Goal: Task Accomplishment & Management: Manage account settings

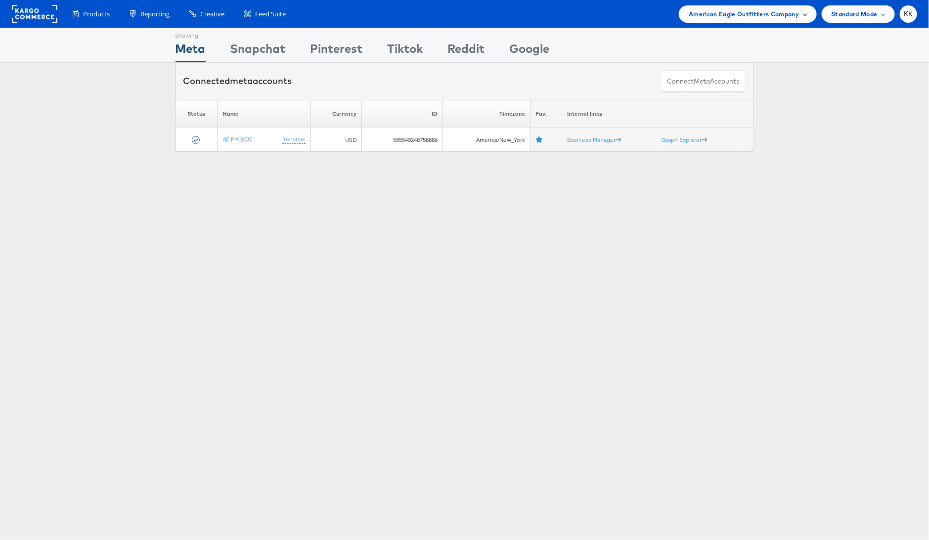
click at [739, 11] on span "American Eagle Outfitters Company" at bounding box center [744, 14] width 110 height 10
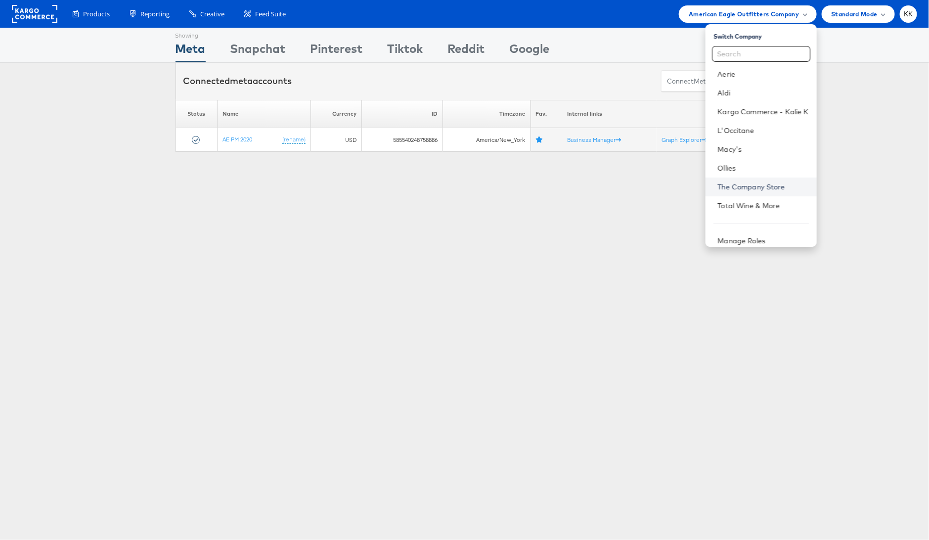
click at [772, 184] on link "The Company Store" at bounding box center [763, 187] width 91 height 10
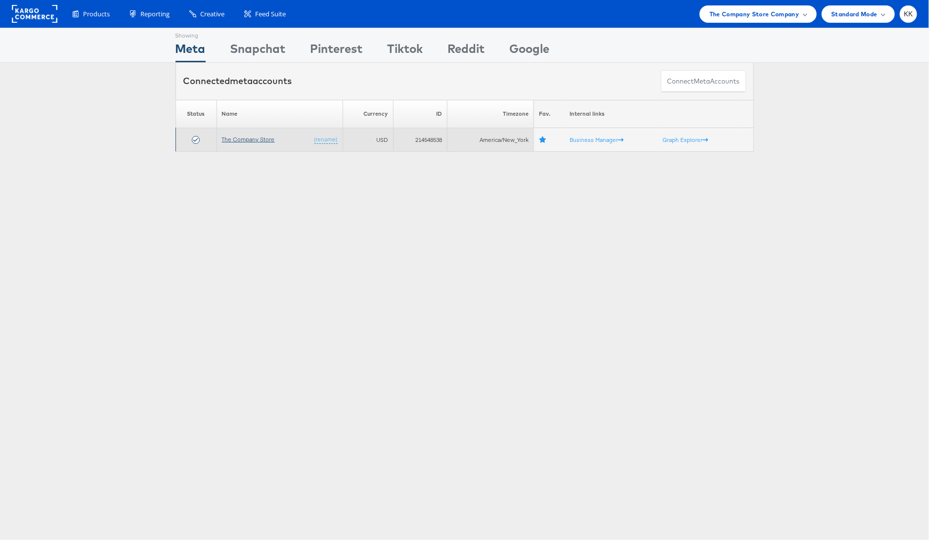
click at [248, 136] on link "The Company Store" at bounding box center [248, 139] width 53 height 7
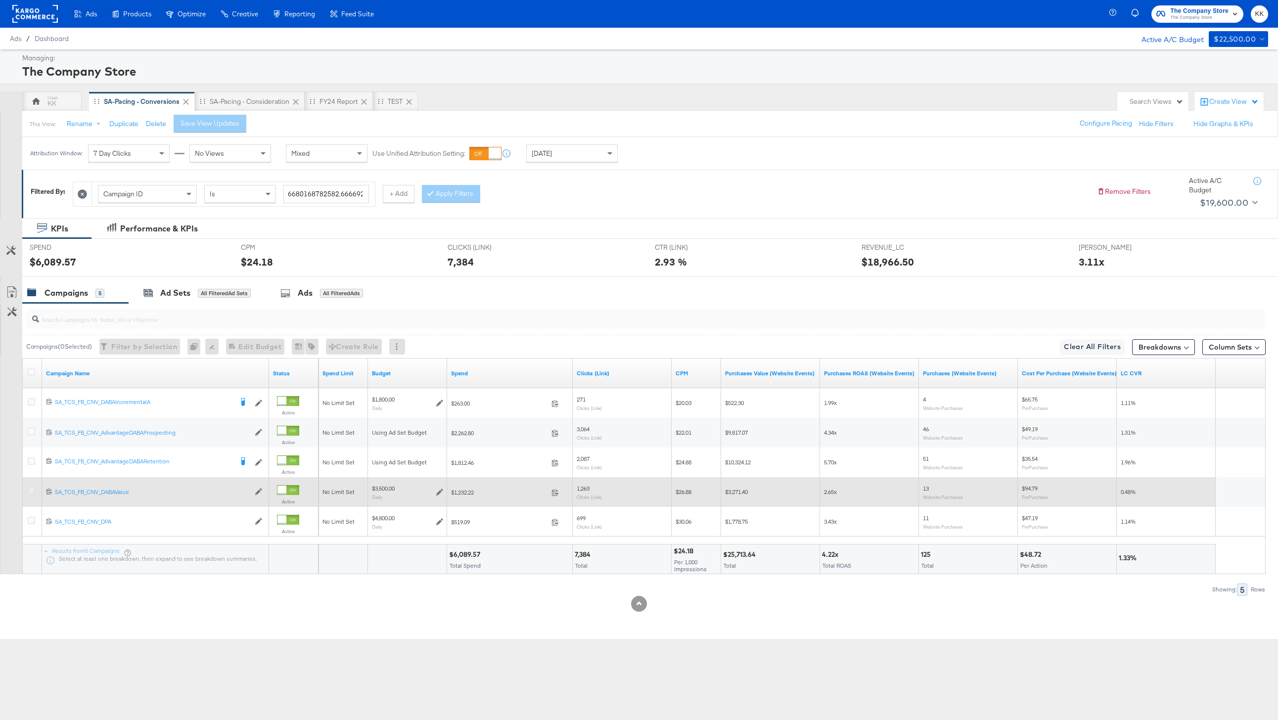
click at [31, 491] on icon at bounding box center [31, 490] width 7 height 7
click at [0, 0] on input "checkbox" at bounding box center [0, 0] width 0 height 0
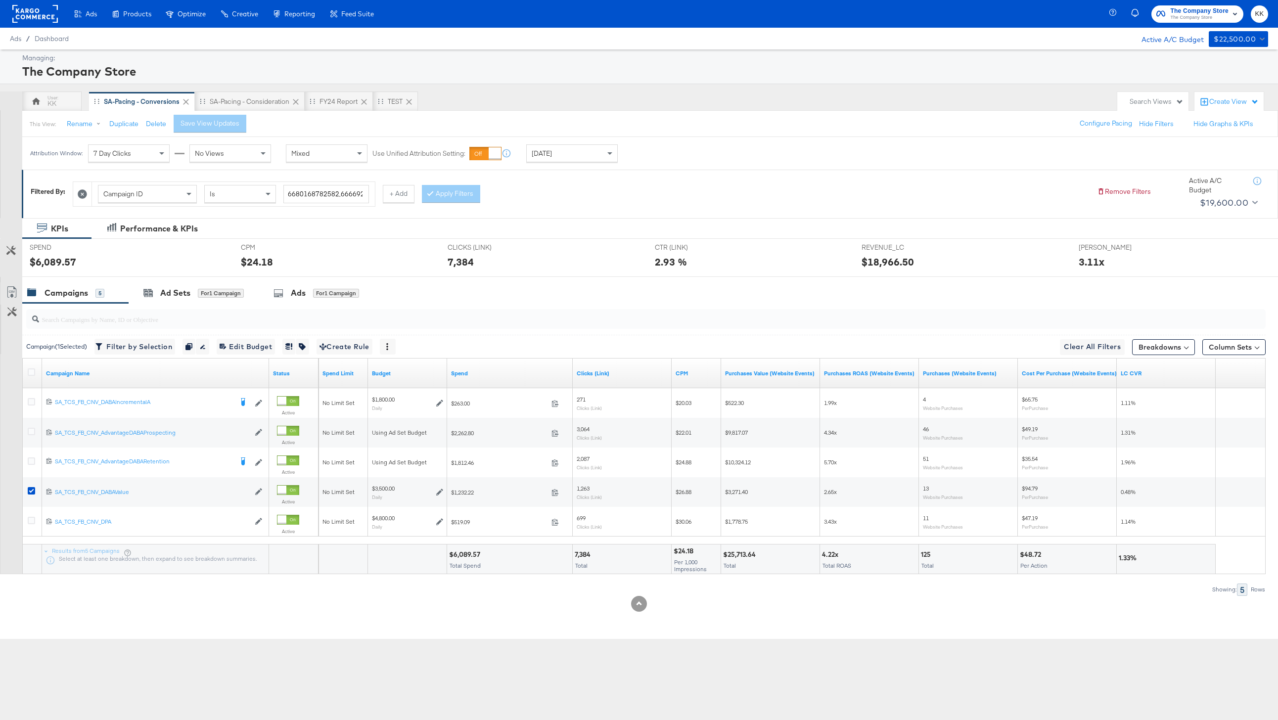
click at [186, 276] on div "SPEND SPEND $6,089.57" at bounding box center [127, 258] width 211 height 38
click at [184, 292] on div "Ad Sets" at bounding box center [175, 292] width 30 height 11
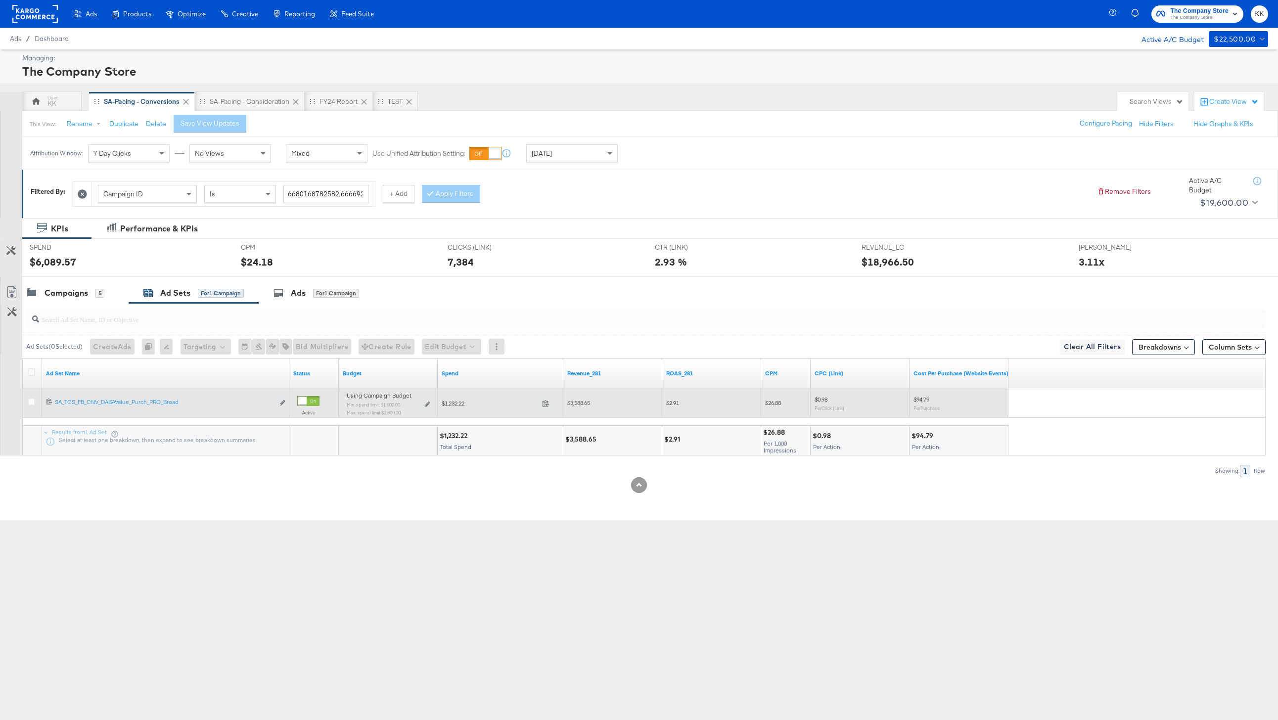
click at [427, 409] on div "Using Campaign Budget Min. spend limit: $1,000.00 Max. spend limit : $2,800.00 …" at bounding box center [388, 407] width 83 height 23
click at [427, 405] on icon at bounding box center [427, 404] width 5 height 5
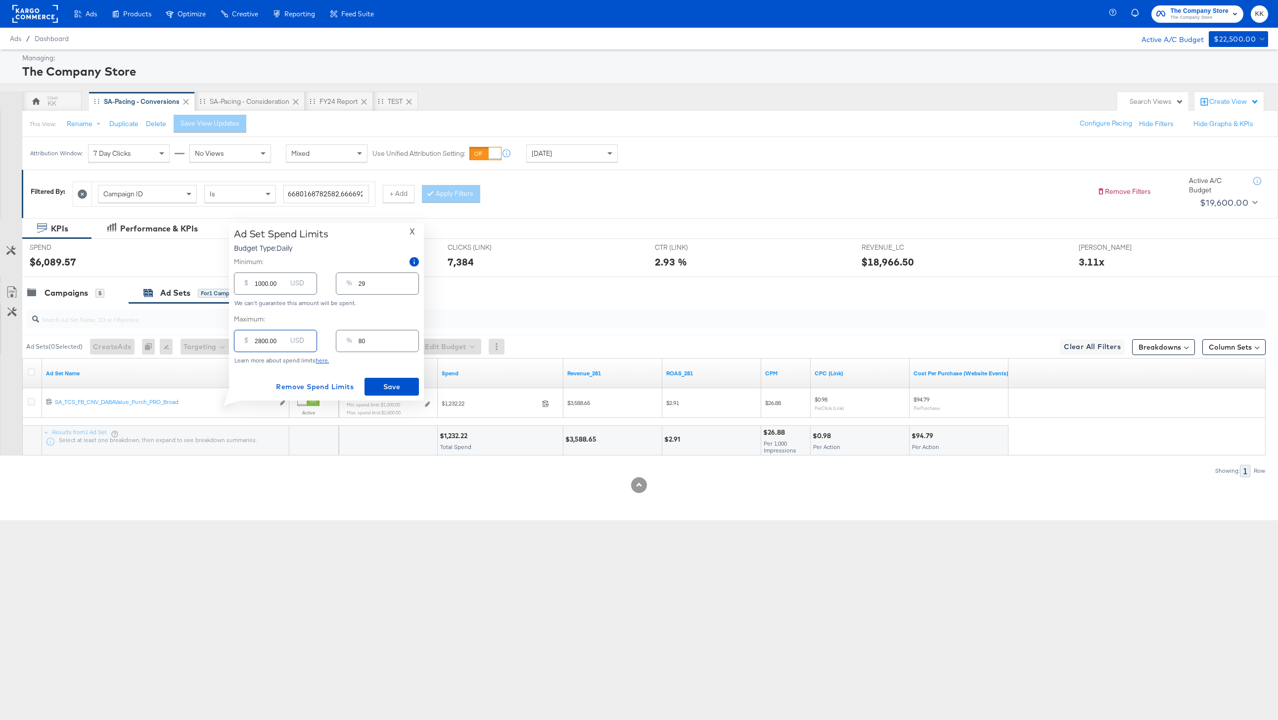
drag, startPoint x: 261, startPoint y: 344, endPoint x: 243, endPoint y: 342, distance: 17.9
click at [243, 342] on div "$ 2800.00 USD" at bounding box center [275, 341] width 83 height 22
type input "300.00"
type input "9"
type input "3500.00"
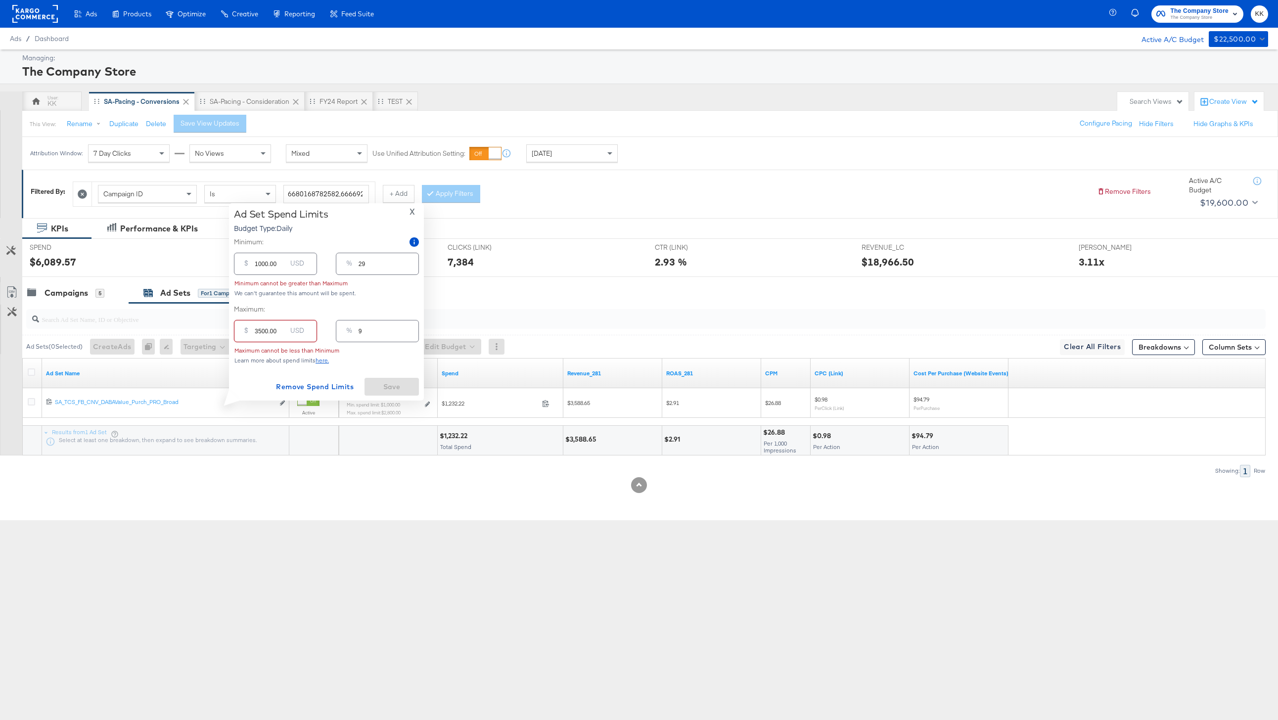
type input "100"
type input "3500.00"
click at [259, 285] on input "1000.00" at bounding box center [271, 279] width 32 height 21
type input "000.00"
type input "0"
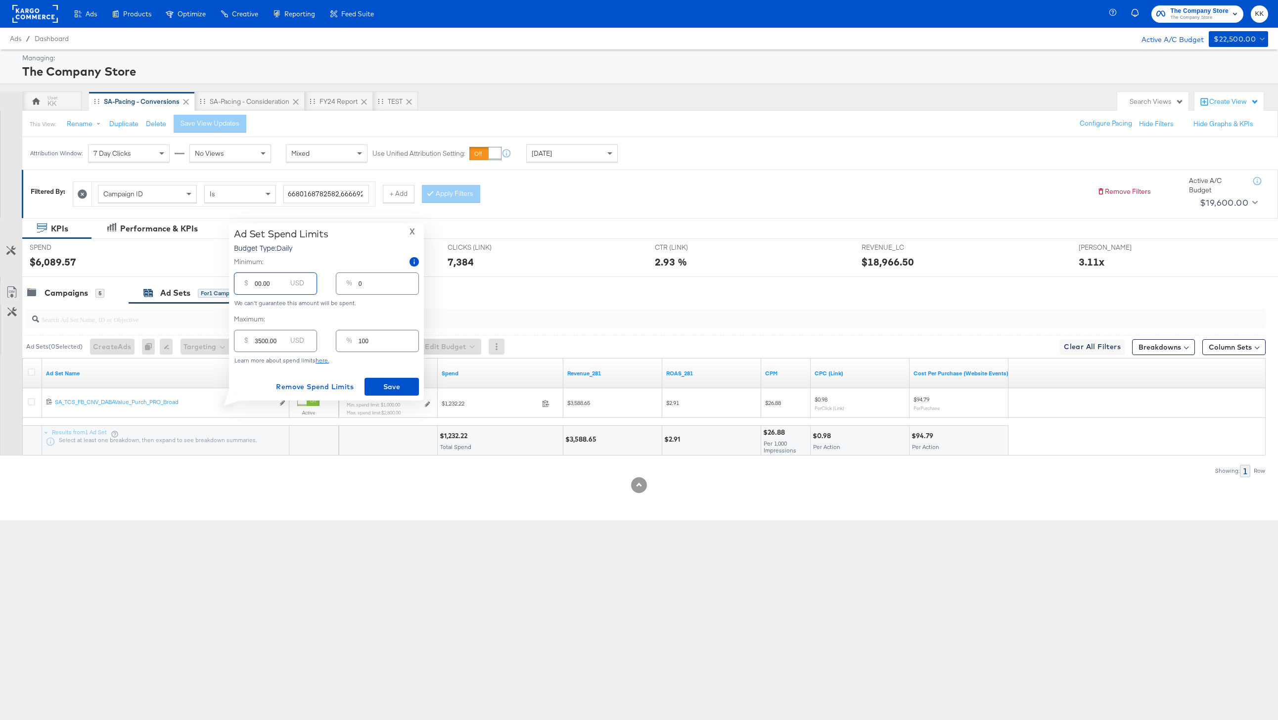
type input "100.00"
type input "3"
type input "1200.00"
type input "34"
type input "1200.00"
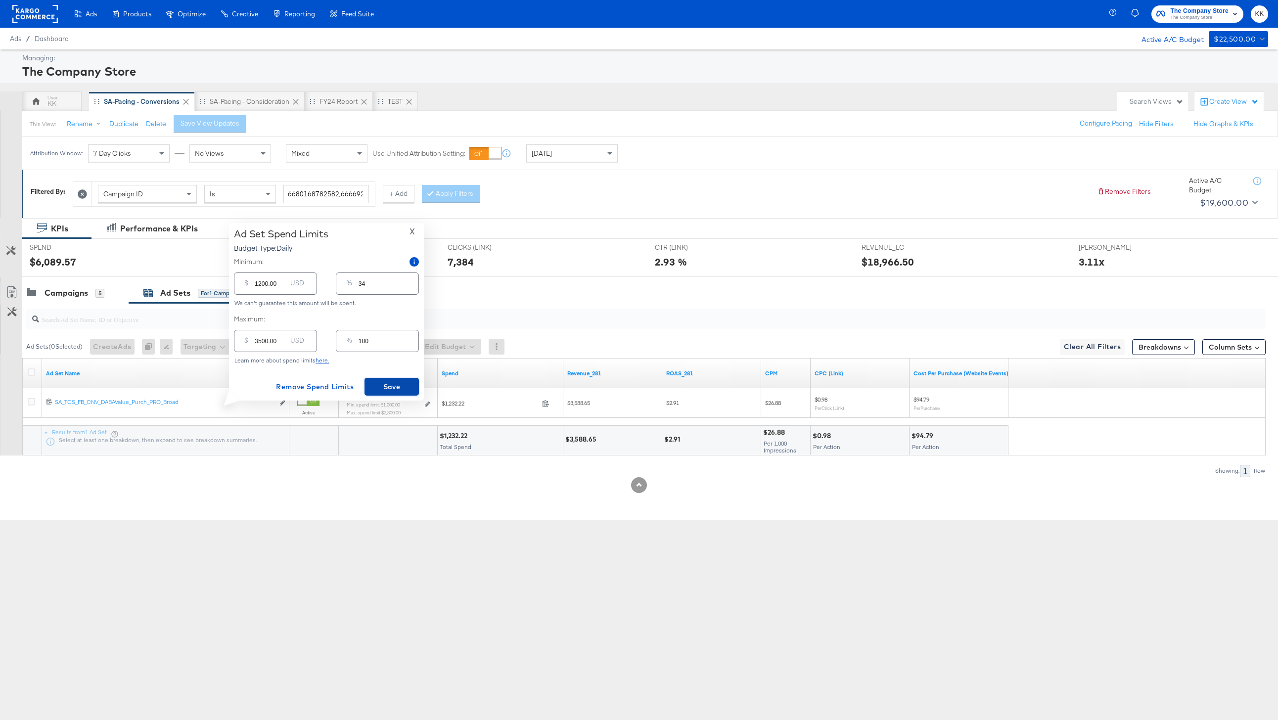
click at [391, 381] on span "Save" at bounding box center [391, 387] width 46 height 12
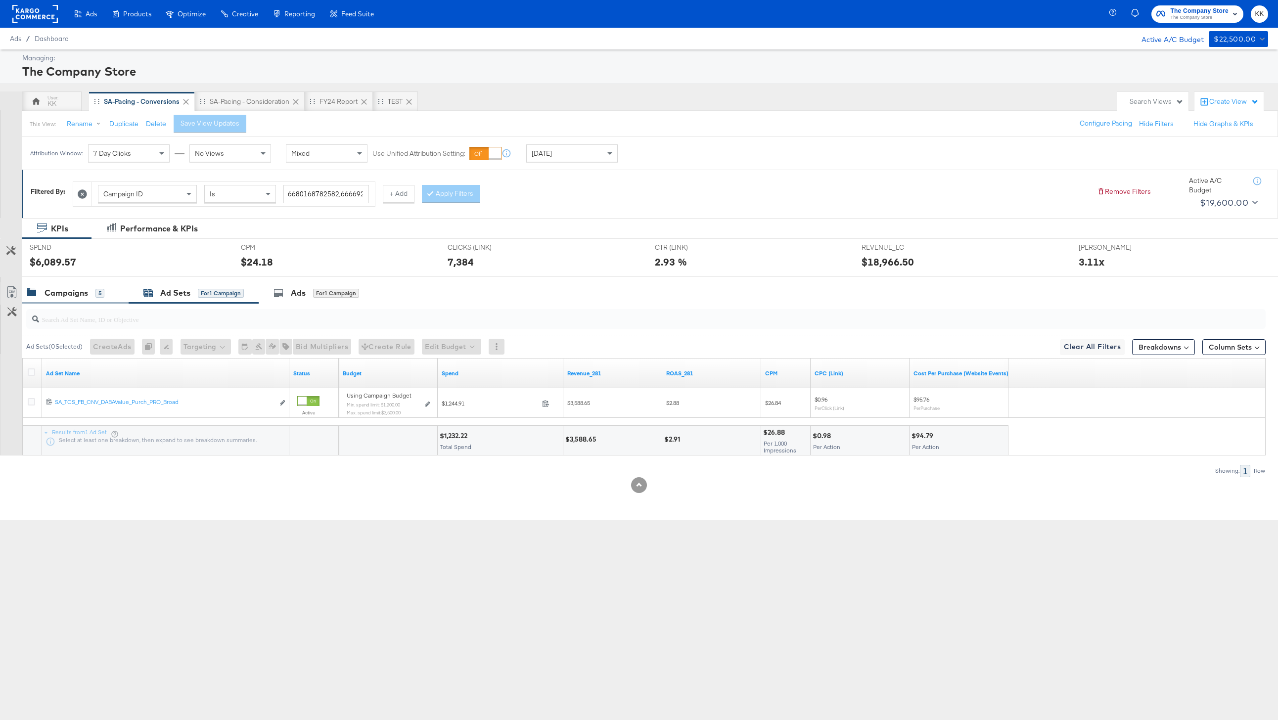
click at [82, 293] on div "Campaigns" at bounding box center [67, 292] width 44 height 11
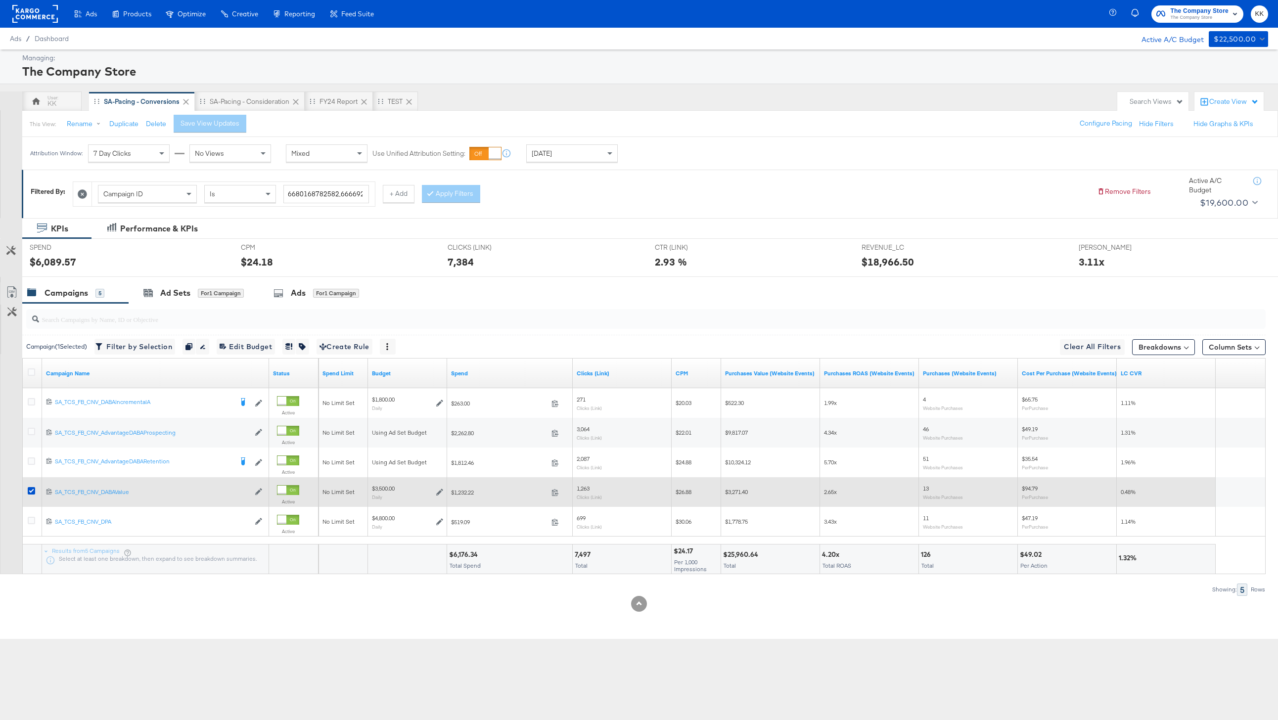
click at [32, 486] on div at bounding box center [33, 492] width 18 height 18
click at [31, 490] on icon at bounding box center [31, 490] width 7 height 7
click at [0, 0] on input "checkbox" at bounding box center [0, 0] width 0 height 0
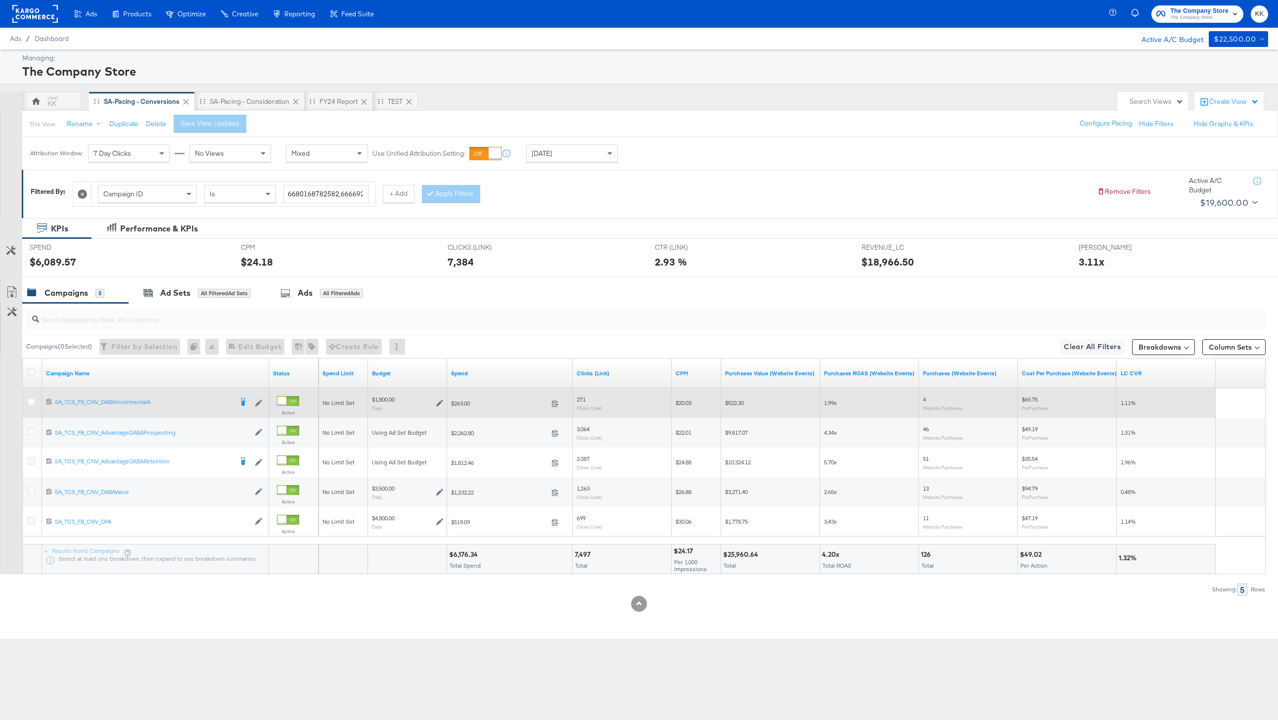
click at [29, 393] on div at bounding box center [33, 403] width 18 height 30
click at [29, 398] on icon at bounding box center [31, 401] width 7 height 7
click at [0, 0] on input "checkbox" at bounding box center [0, 0] width 0 height 0
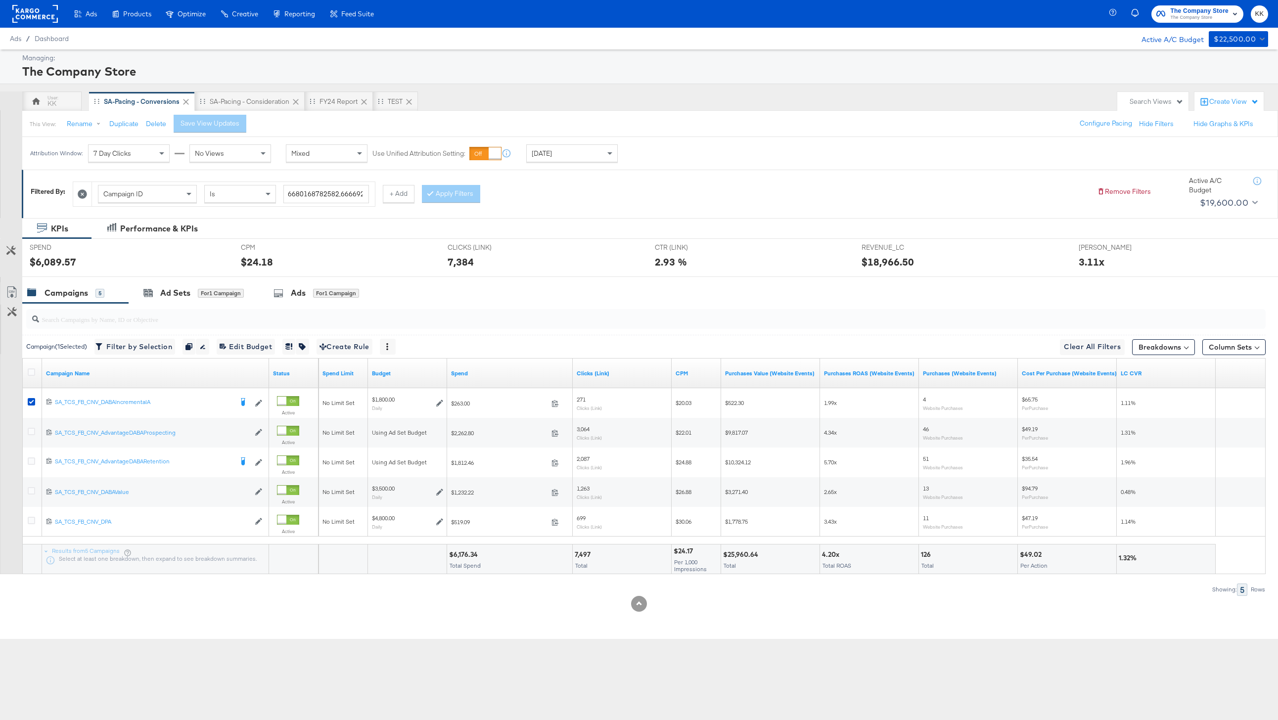
click at [201, 282] on div at bounding box center [639, 281] width 1278 height 8
click at [194, 288] on div "Ad Sets for 1 Campaign" at bounding box center [193, 292] width 100 height 11
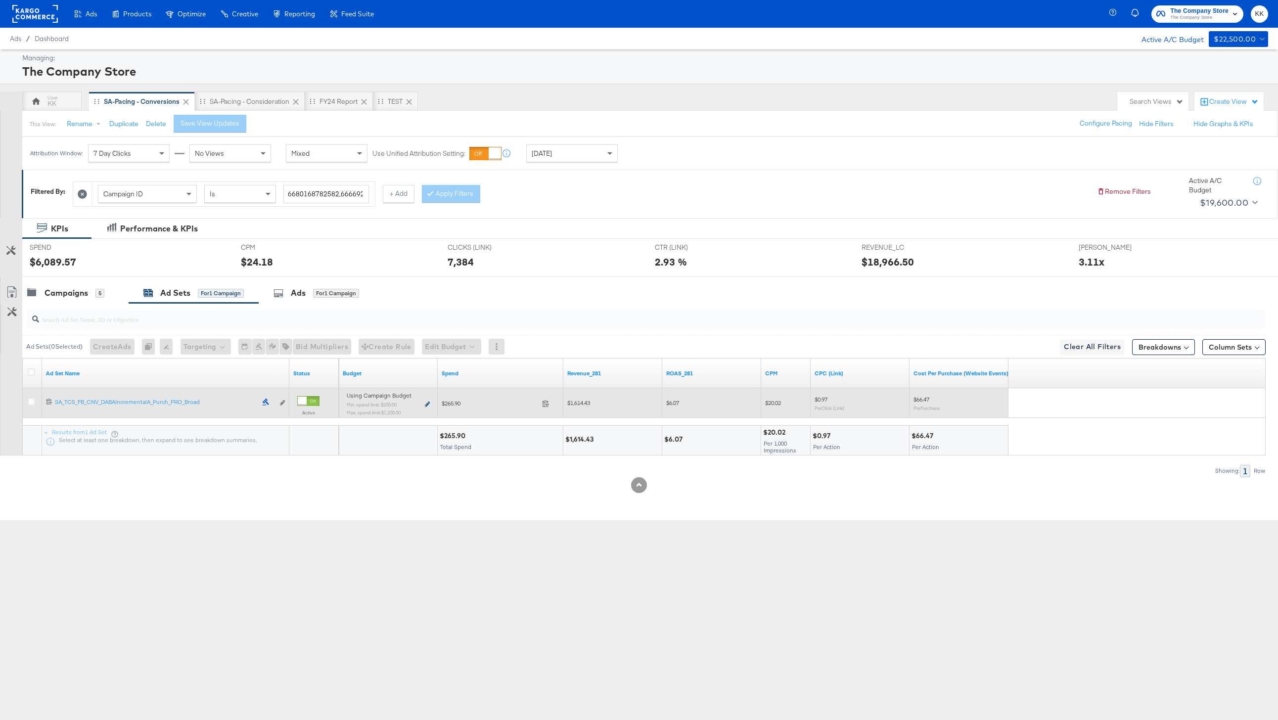
click at [427, 406] on icon at bounding box center [427, 404] width 5 height 5
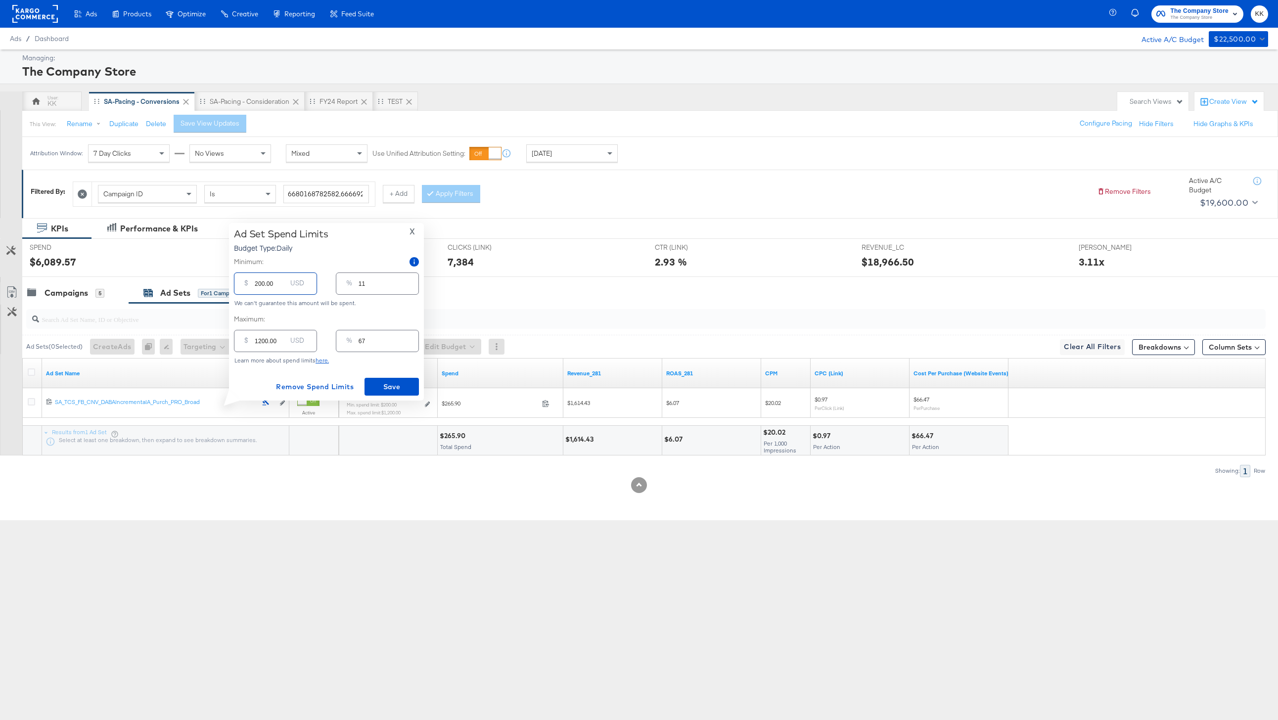
drag, startPoint x: 257, startPoint y: 285, endPoint x: 257, endPoint y: 317, distance: 32.1
click at [257, 285] on input "200.00" at bounding box center [271, 279] width 32 height 21
type input "00.00"
type input "0"
type input "800.00"
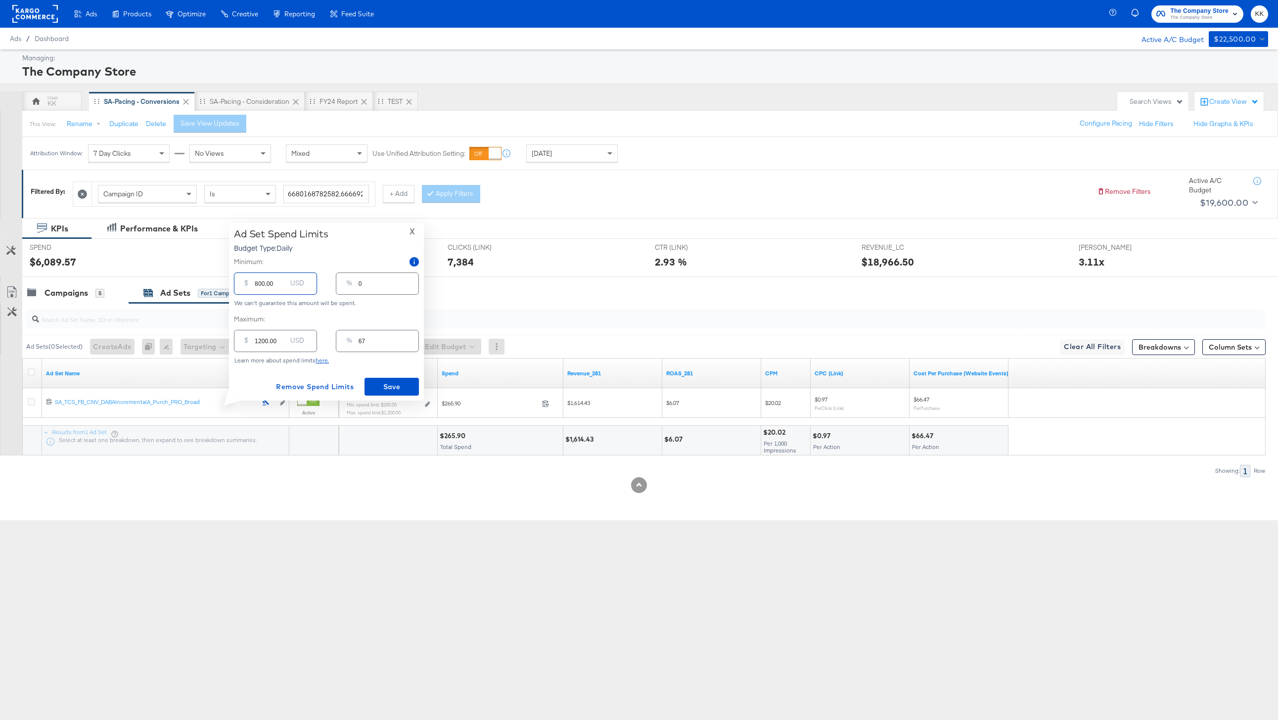
type input "44"
type input "800.00"
click at [262, 345] on input "1200.00" at bounding box center [271, 336] width 32 height 21
click at [261, 342] on input "1200.00" at bounding box center [271, 336] width 32 height 21
type input "100.00"
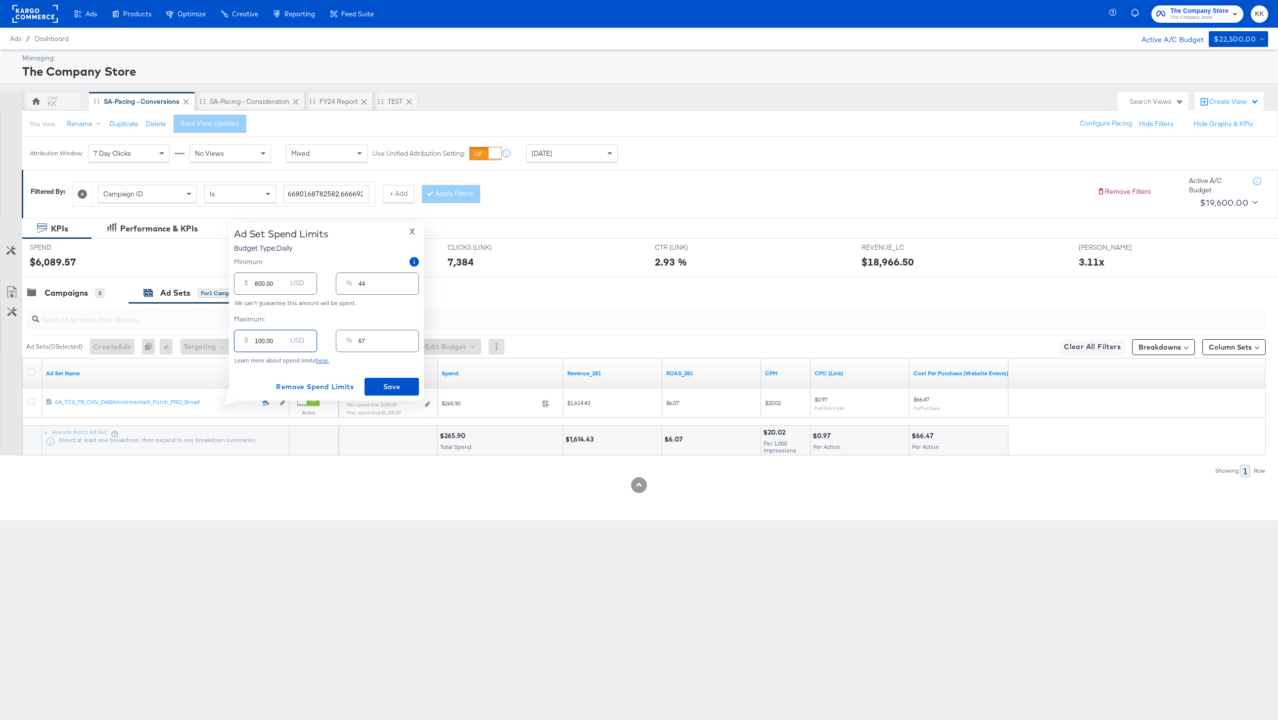
type input "6"
type input "1400.00"
type input "78"
type input "1400.00"
click at [379, 385] on span "Save" at bounding box center [391, 387] width 46 height 12
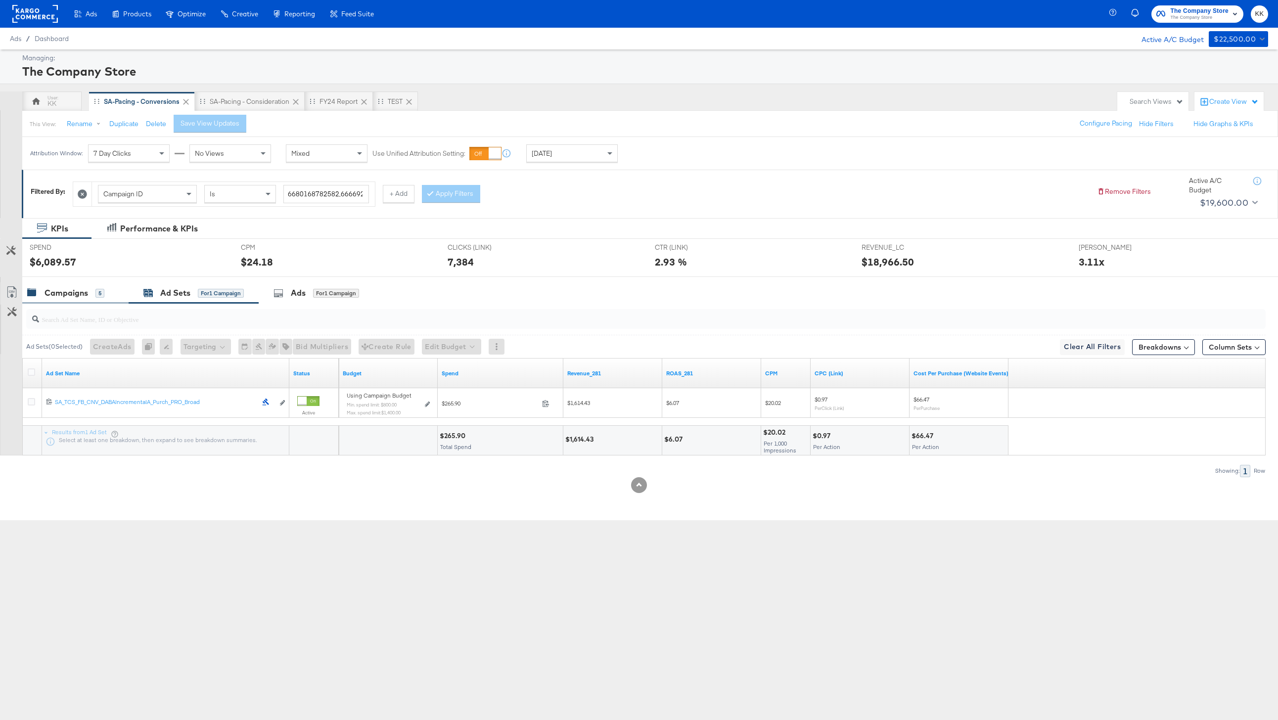
click at [70, 292] on div "Campaigns" at bounding box center [67, 292] width 44 height 11
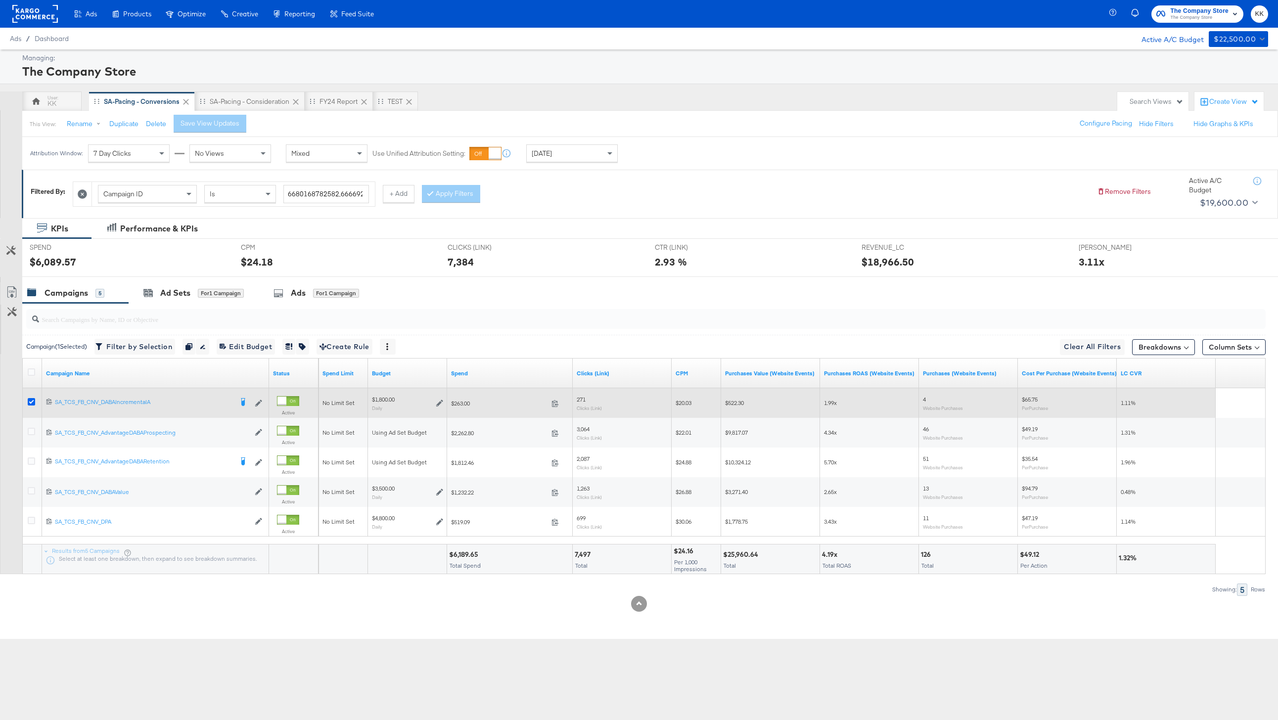
click at [31, 400] on icon at bounding box center [31, 401] width 7 height 7
click at [0, 0] on input "checkbox" at bounding box center [0, 0] width 0 height 0
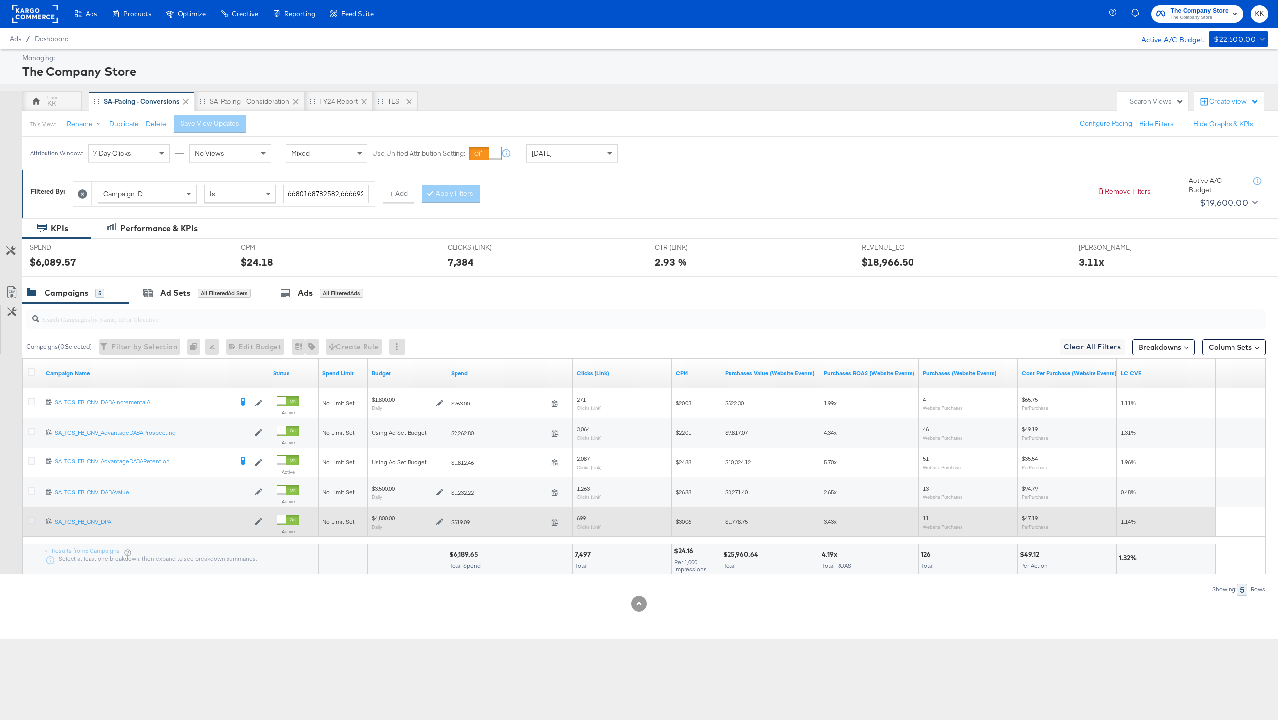
click at [29, 520] on icon at bounding box center [31, 520] width 7 height 7
click at [0, 0] on input "checkbox" at bounding box center [0, 0] width 0 height 0
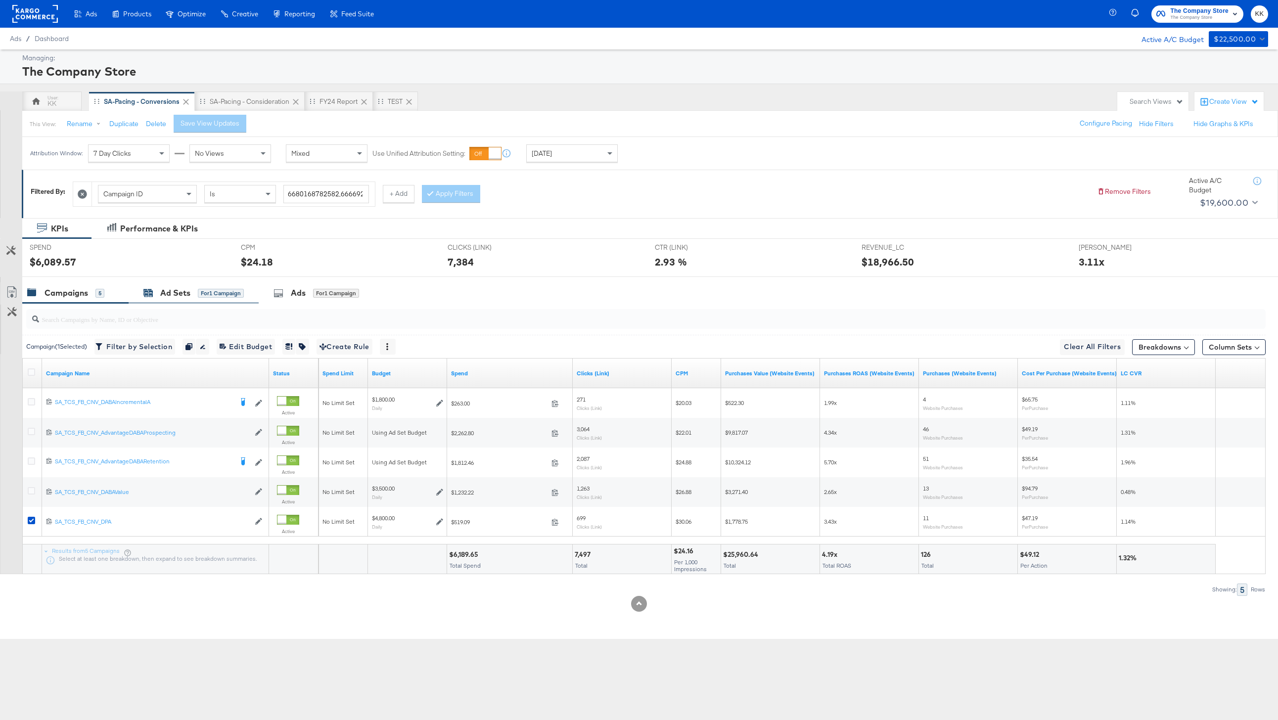
click at [183, 290] on div "Ad Sets" at bounding box center [175, 292] width 30 height 11
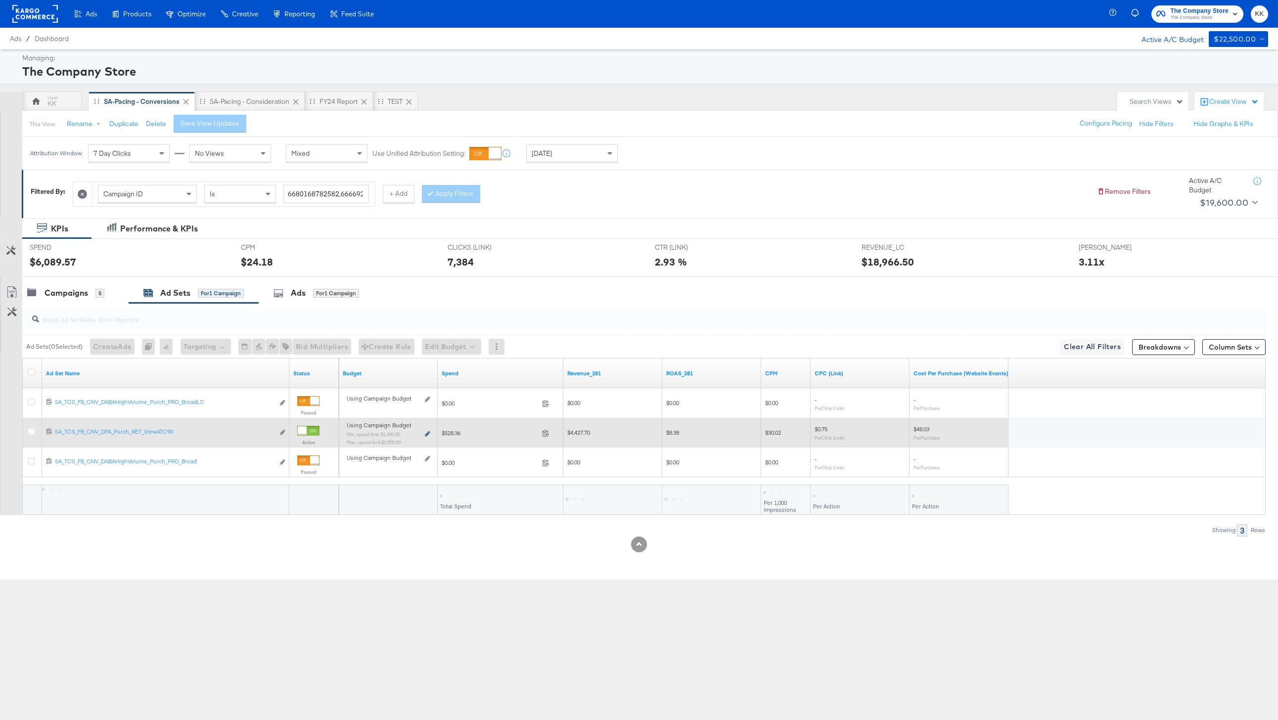
click at [429, 434] on icon at bounding box center [427, 433] width 5 height 5
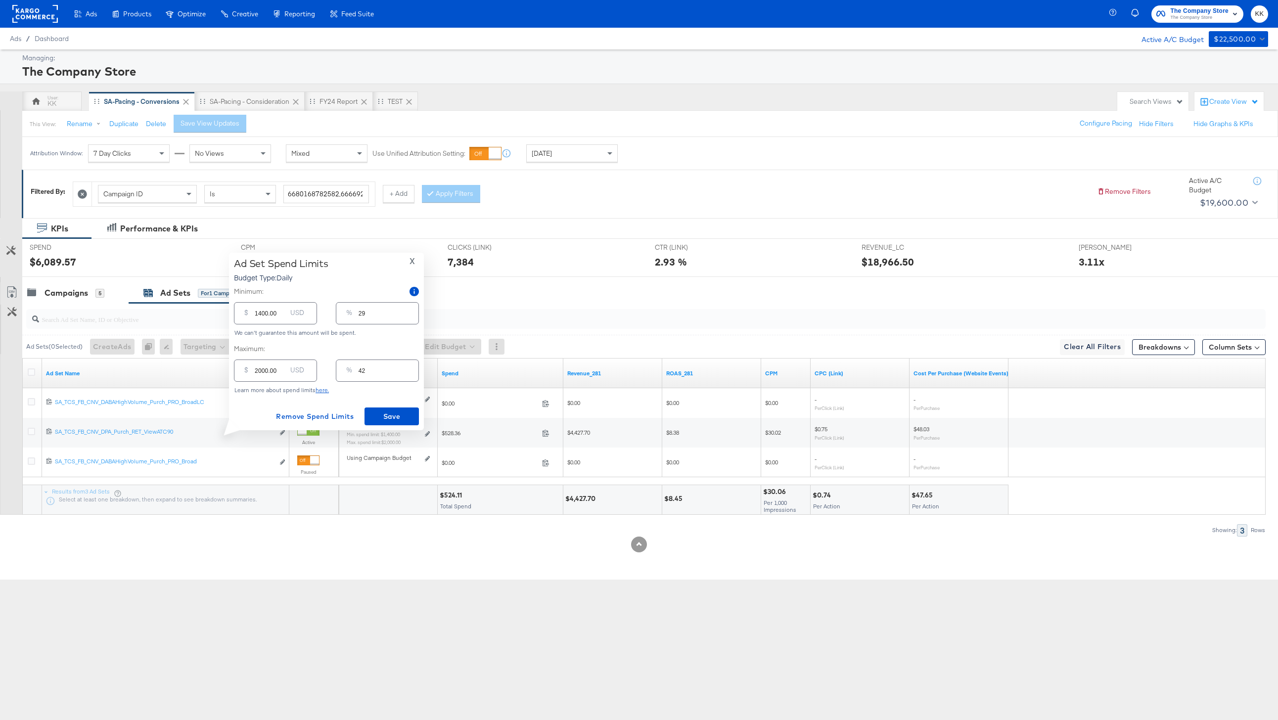
click at [262, 315] on input "1400.00" at bounding box center [271, 309] width 32 height 21
click at [411, 254] on span "X" at bounding box center [412, 261] width 5 height 14
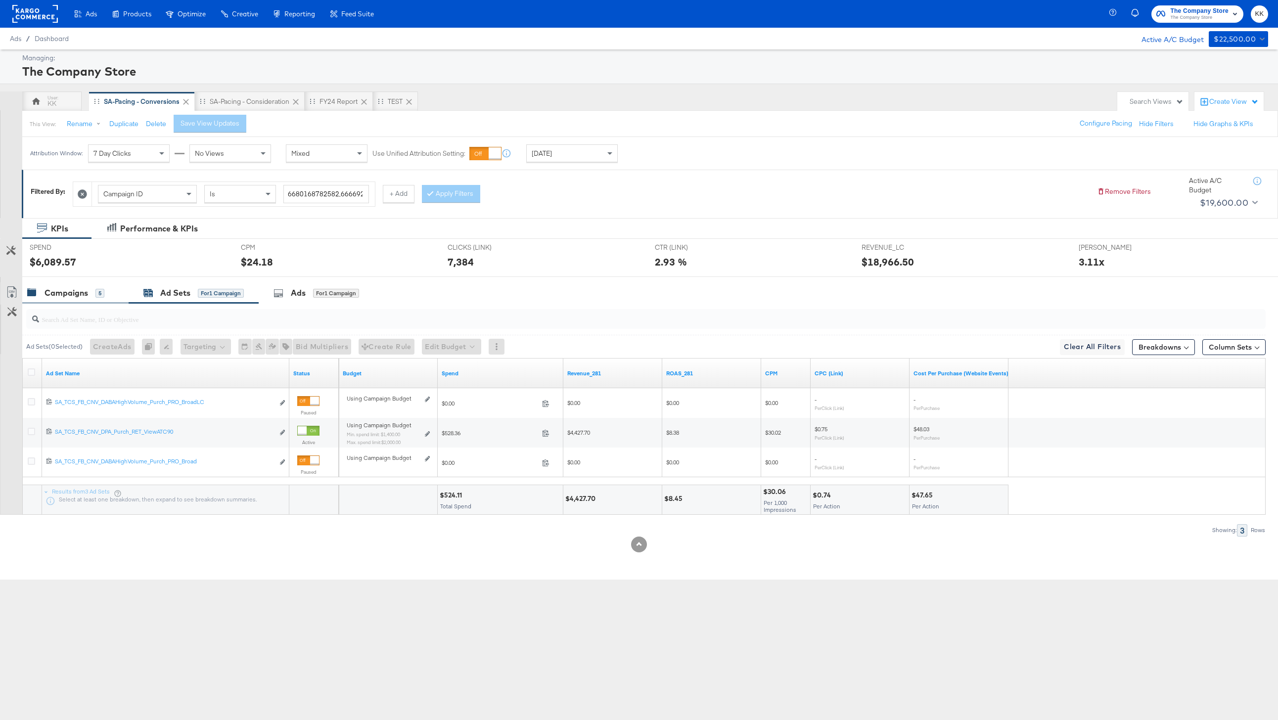
click at [55, 290] on div "Campaigns" at bounding box center [67, 292] width 44 height 11
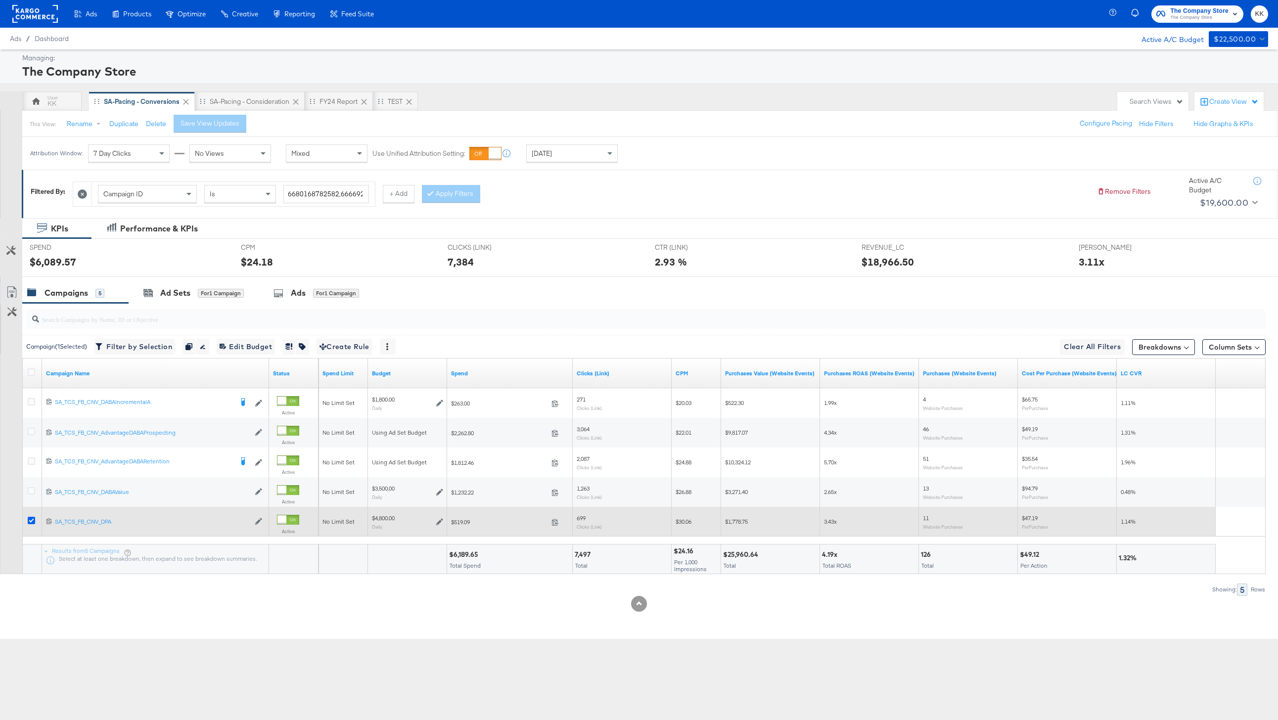
click at [31, 520] on icon at bounding box center [31, 520] width 7 height 7
click at [0, 0] on input "checkbox" at bounding box center [0, 0] width 0 height 0
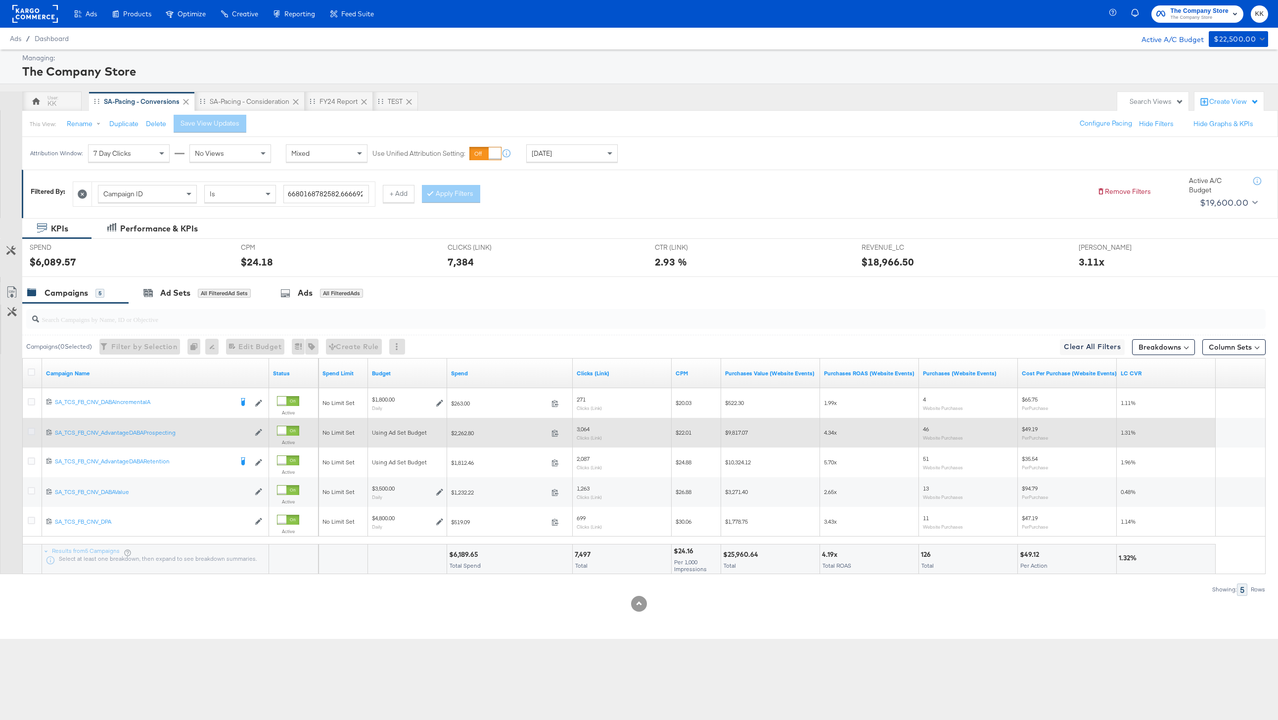
click at [34, 432] on icon at bounding box center [31, 431] width 7 height 7
click at [0, 0] on input "checkbox" at bounding box center [0, 0] width 0 height 0
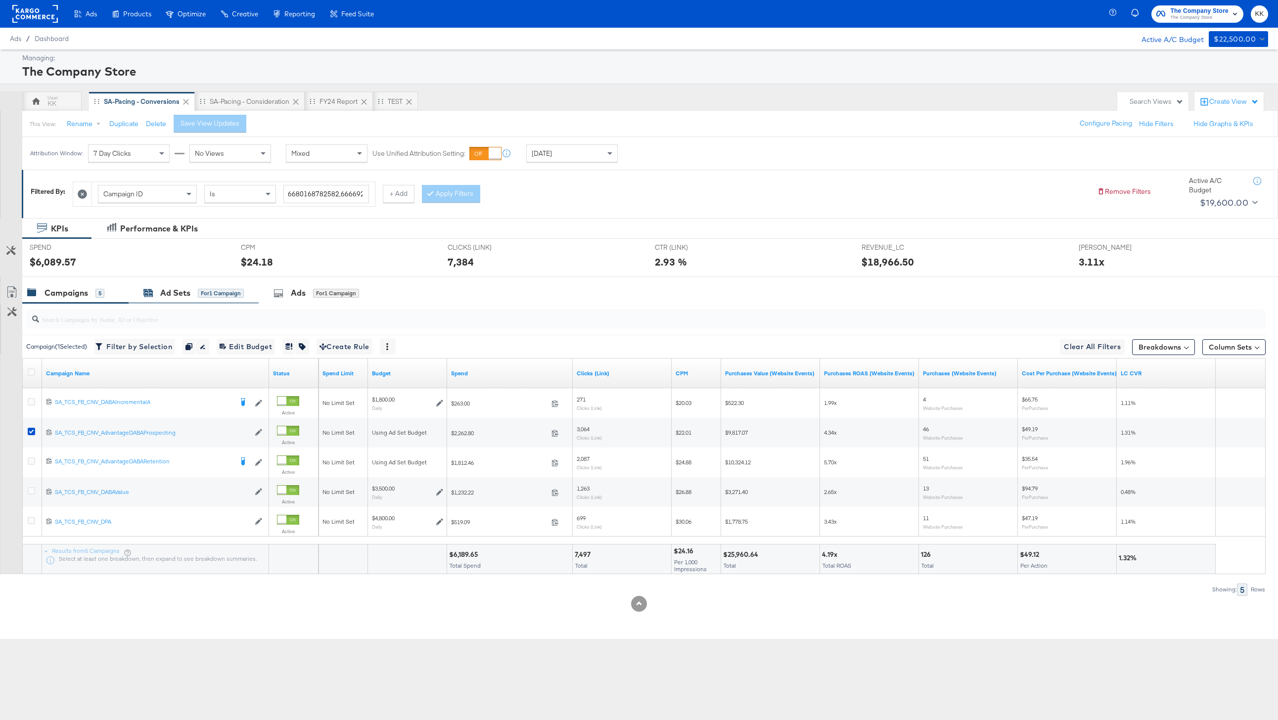
click at [184, 288] on div "Ad Sets" at bounding box center [175, 292] width 30 height 11
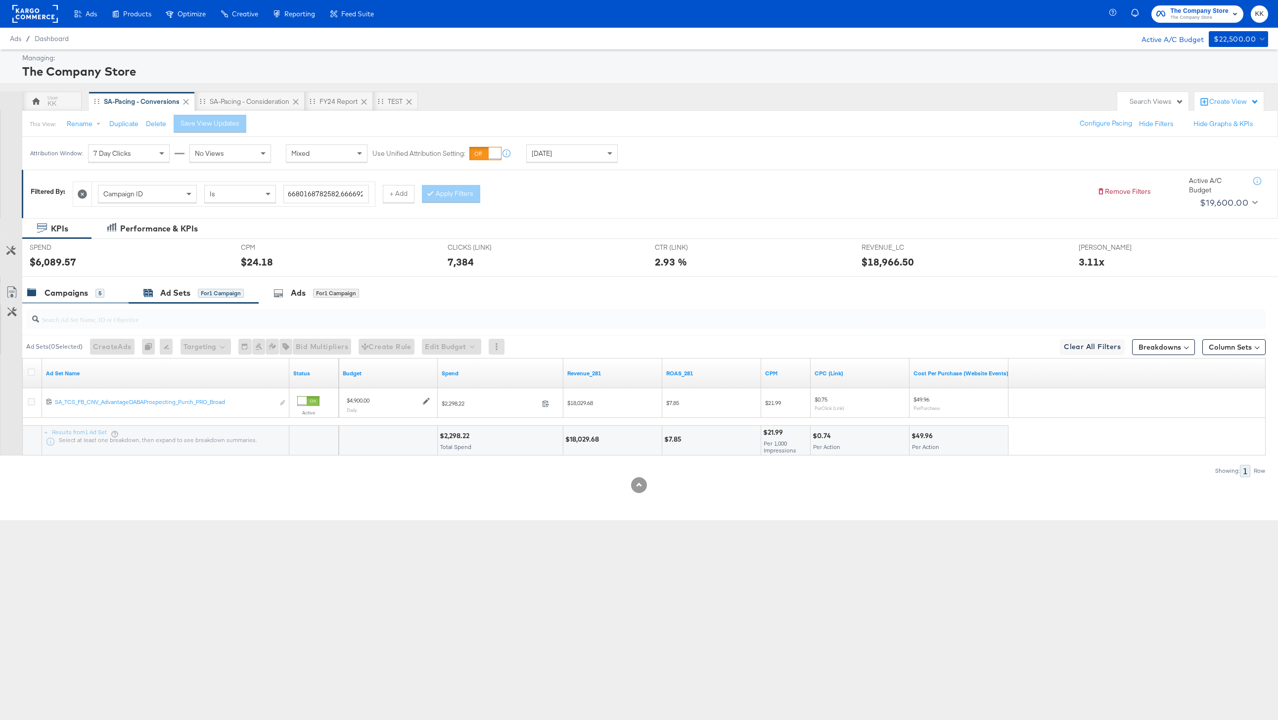
click at [78, 291] on div "Campaigns" at bounding box center [67, 292] width 44 height 11
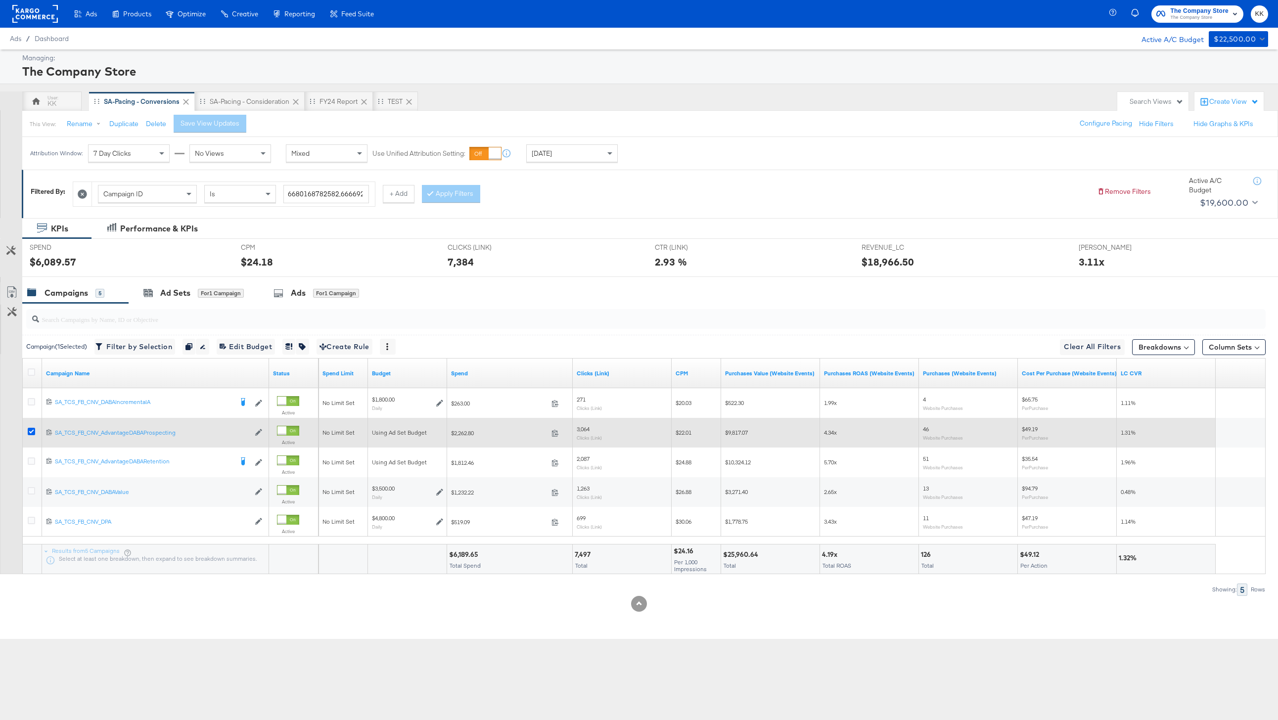
click at [33, 431] on icon at bounding box center [31, 431] width 7 height 7
click at [0, 0] on input "checkbox" at bounding box center [0, 0] width 0 height 0
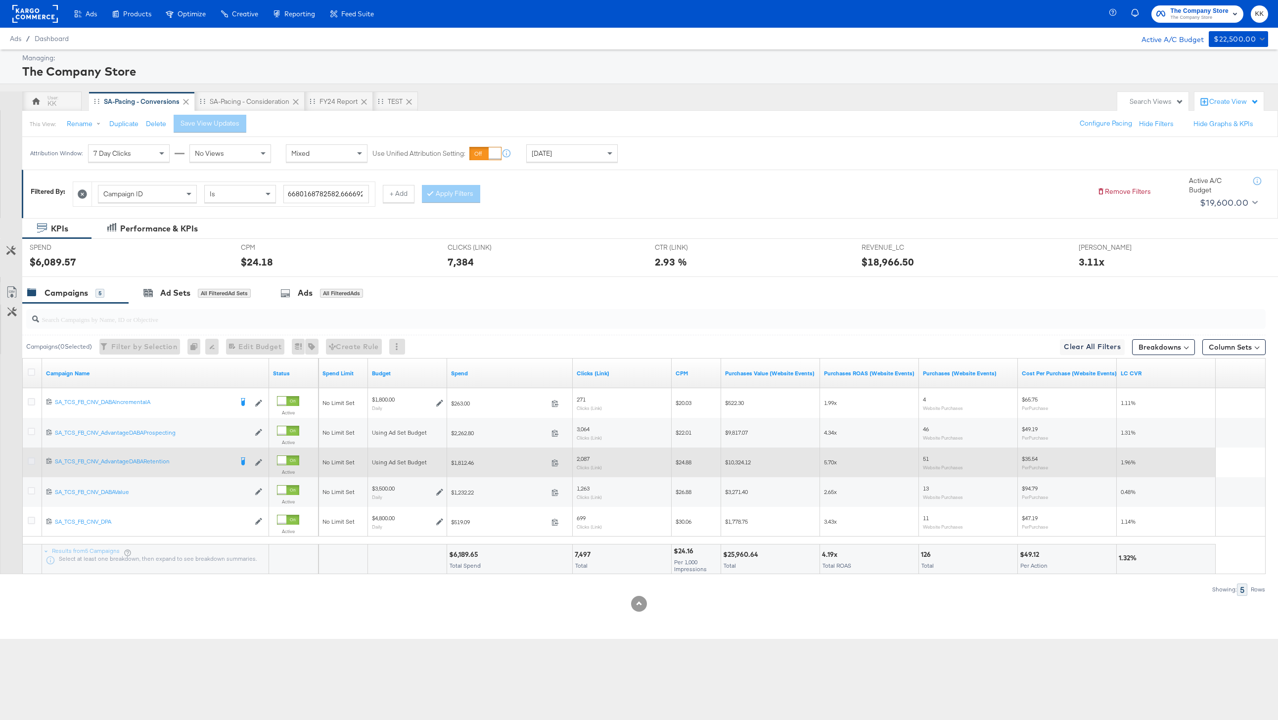
click at [30, 460] on icon at bounding box center [31, 461] width 7 height 7
click at [0, 0] on input "checkbox" at bounding box center [0, 0] width 0 height 0
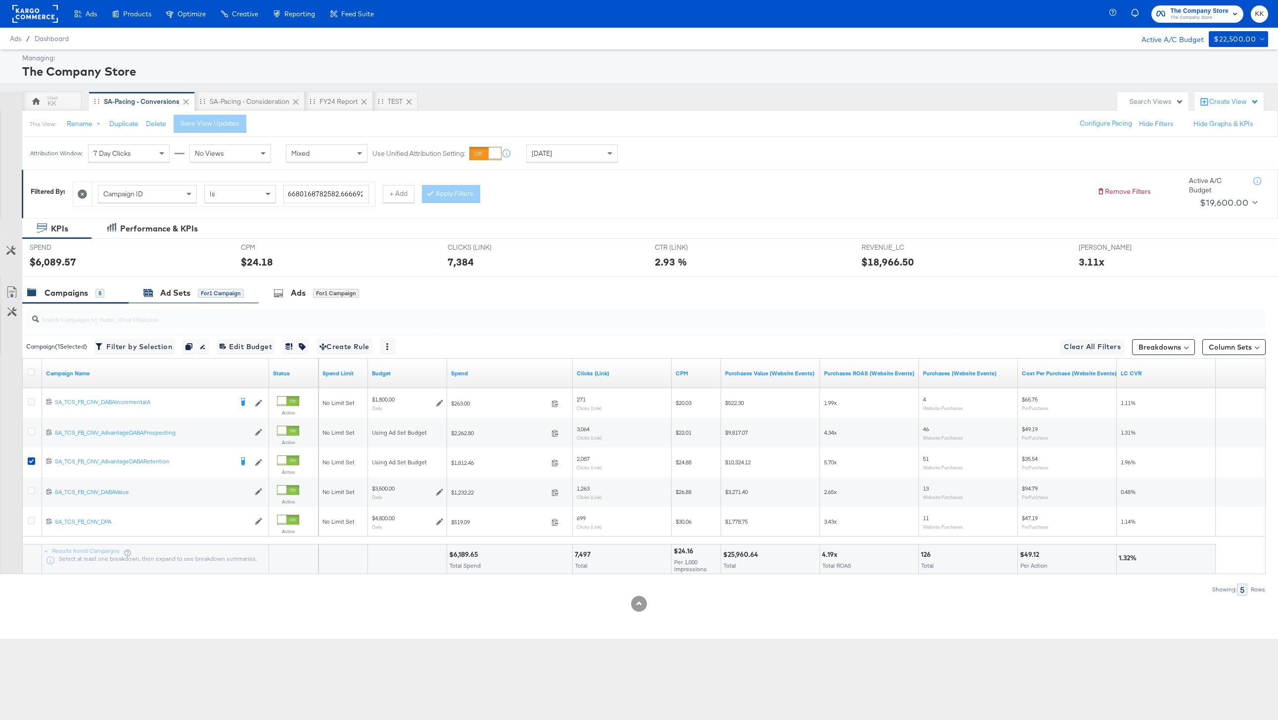
click at [191, 288] on div "Ad Sets for 1 Campaign" at bounding box center [193, 292] width 100 height 11
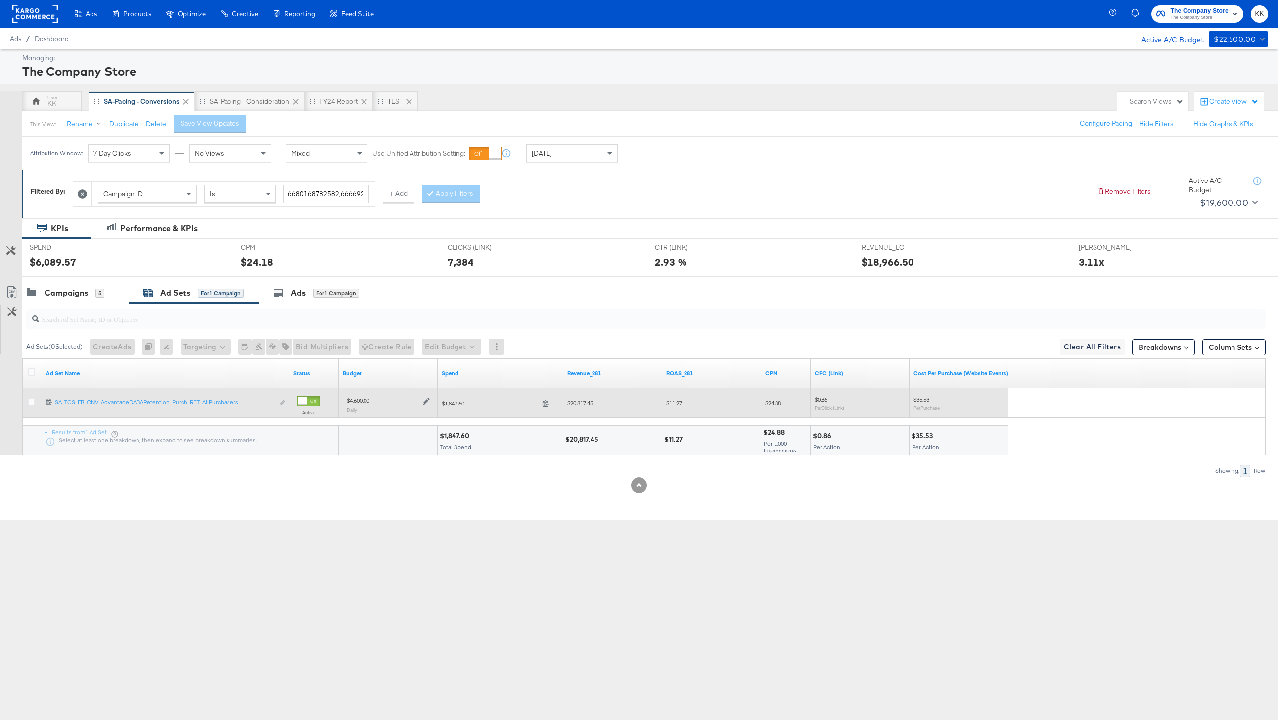
click at [426, 403] on icon at bounding box center [426, 401] width 7 height 7
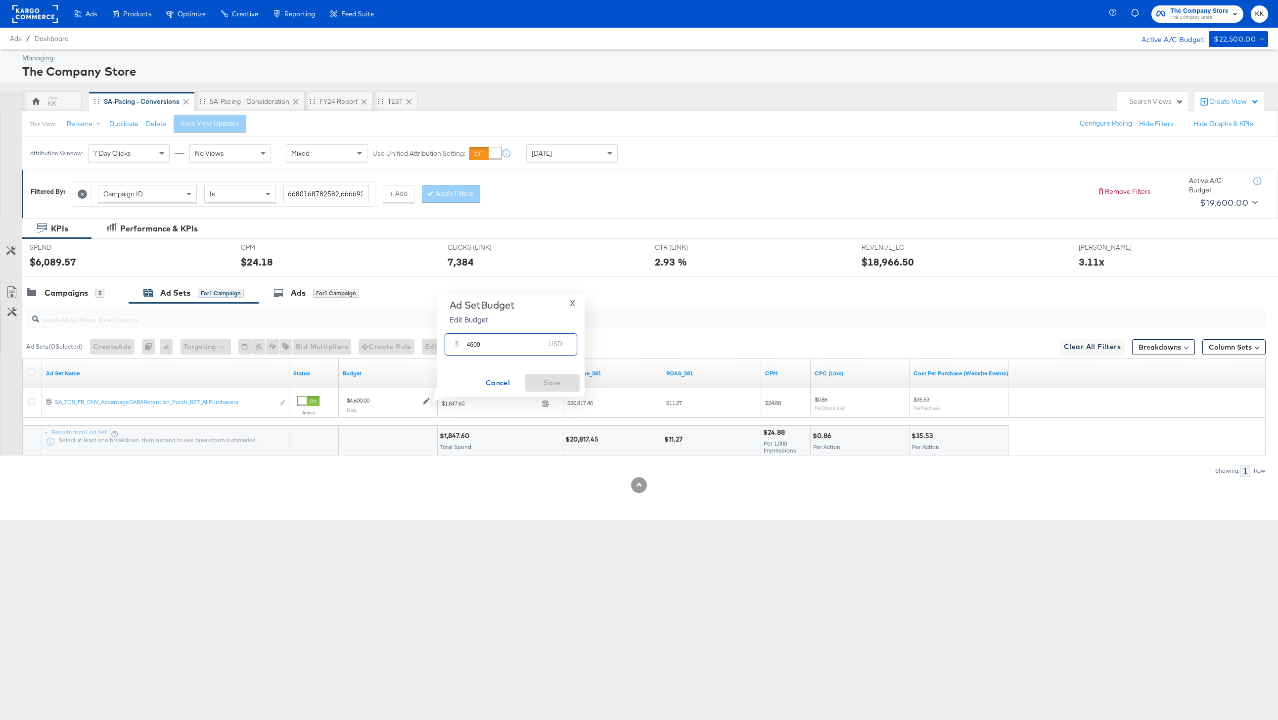
click at [473, 344] on input "4600" at bounding box center [506, 340] width 78 height 21
type input "5000"
click at [543, 381] on span "Save" at bounding box center [552, 383] width 46 height 12
